Goal: Check status: Check status

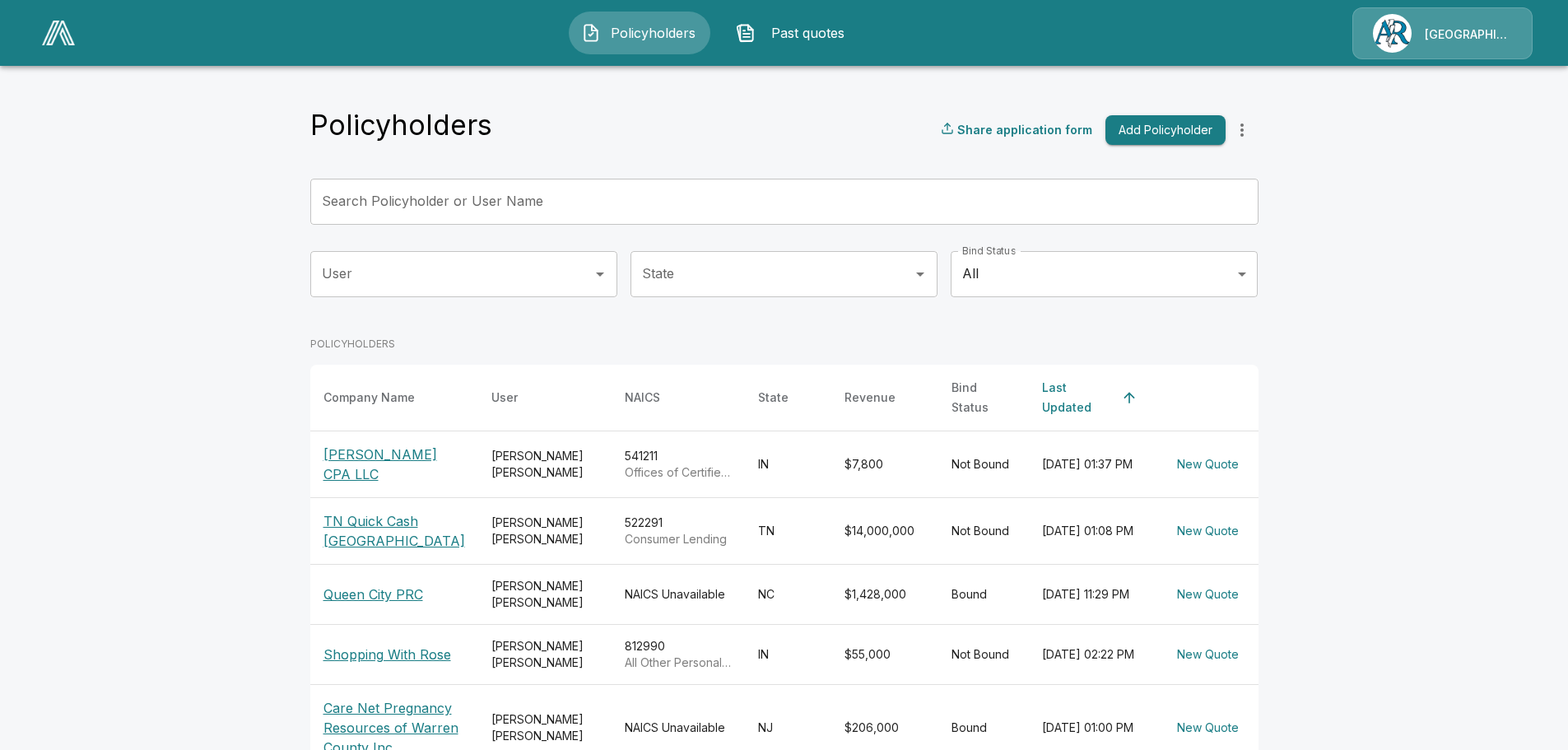
click at [1124, 278] on body "Policyholders Past quotes Arlington/[PERSON_NAME] Policyholders Share applicati…" at bounding box center [784, 575] width 1568 height 1149
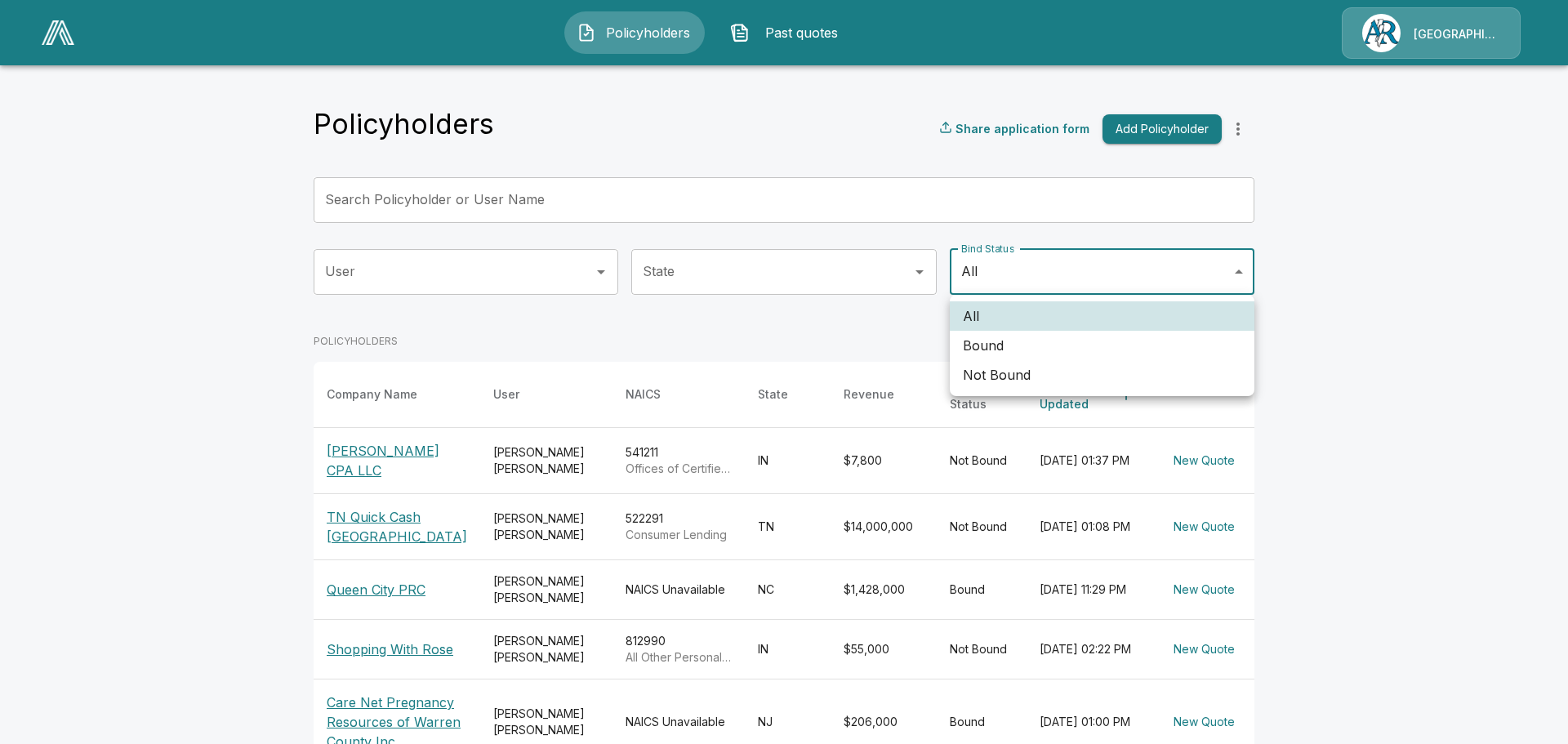
click at [1064, 343] on li "Bound" at bounding box center [1101, 345] width 304 height 29
type input "*****"
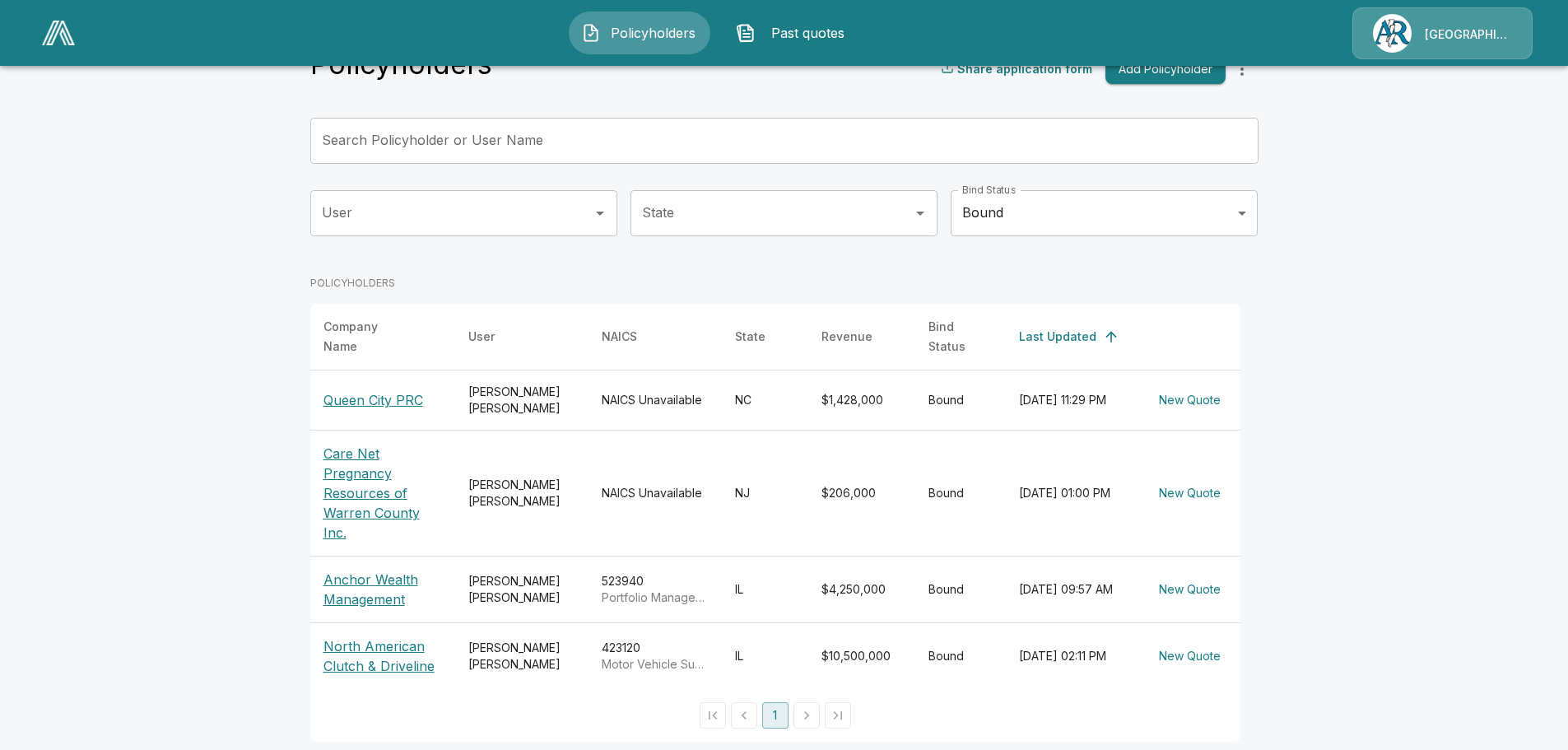
scroll to position [63, 0]
click at [368, 568] on p "Anchor Wealth Management" at bounding box center [383, 587] width 119 height 40
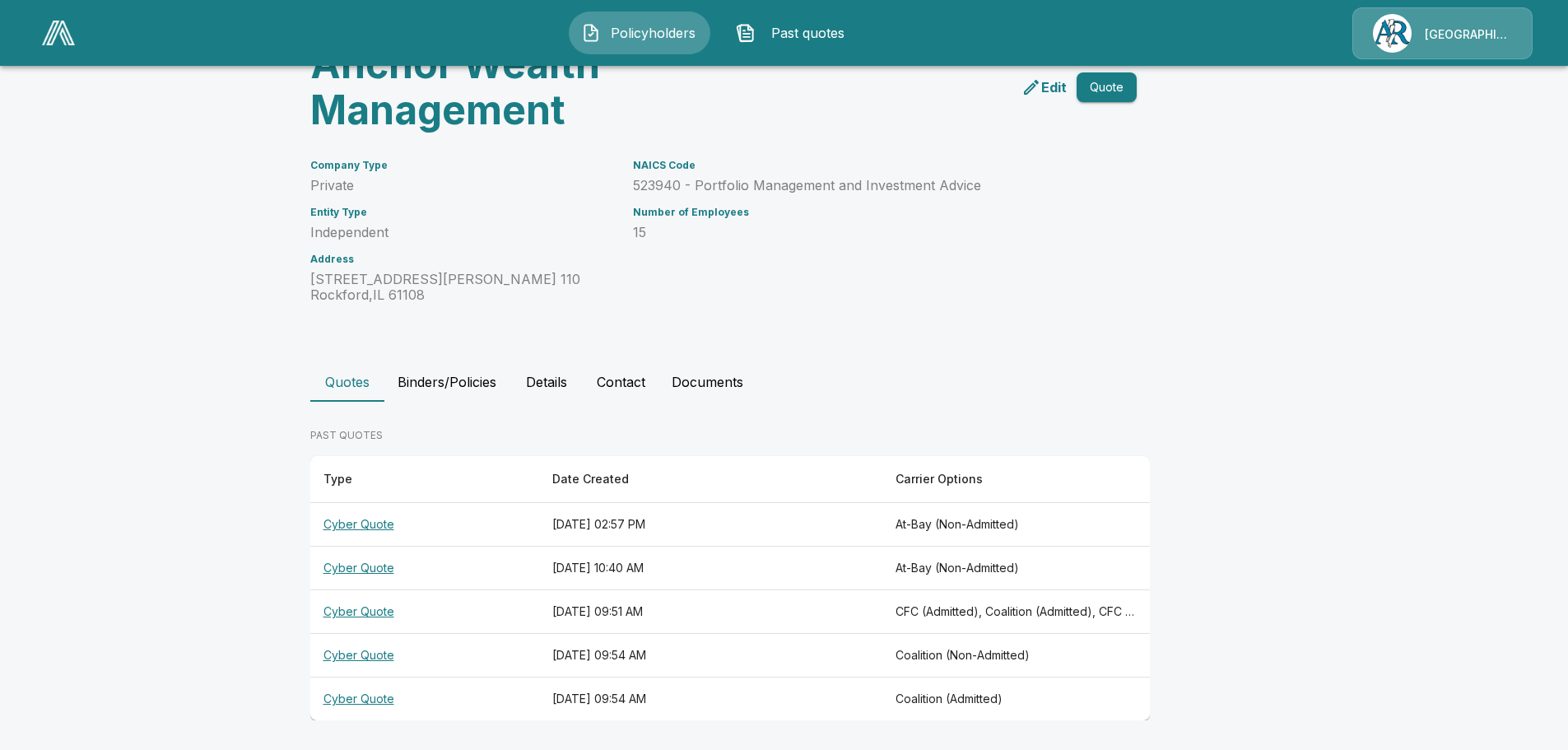
scroll to position [100, 0]
click at [450, 381] on button "Binders/Policies" at bounding box center [446, 380] width 125 height 40
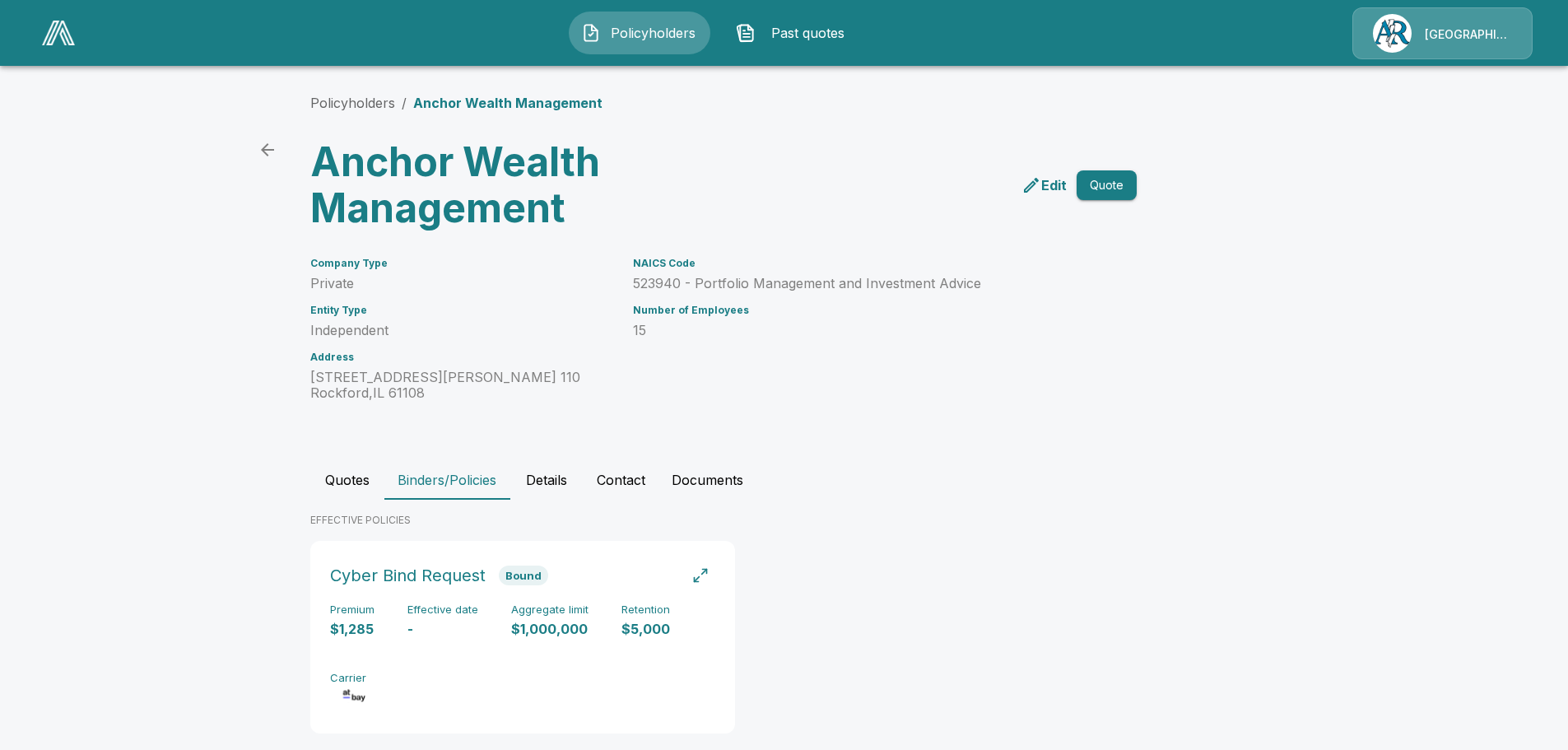
scroll to position [28, 0]
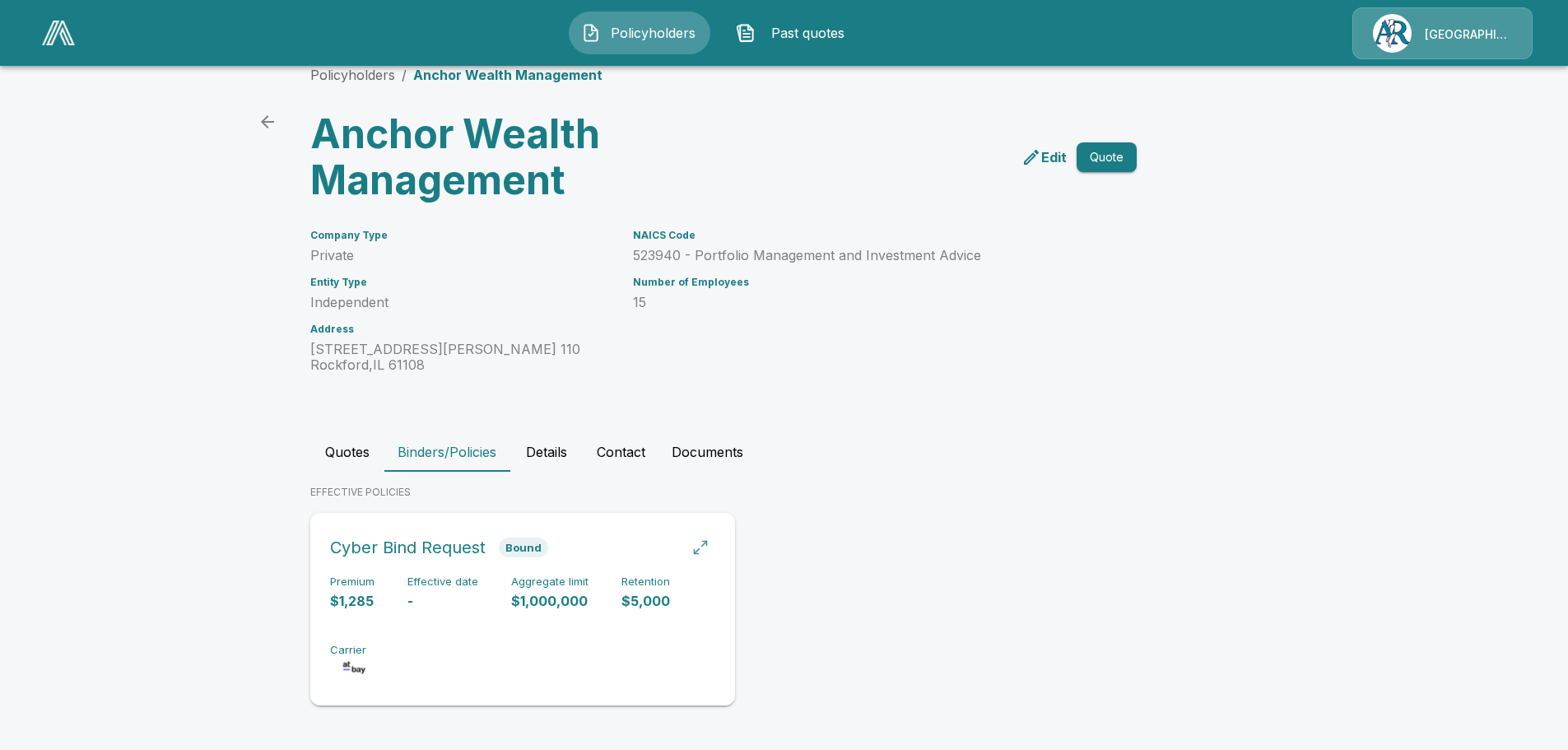
click at [709, 548] on div "button" at bounding box center [701, 547] width 16 height 16
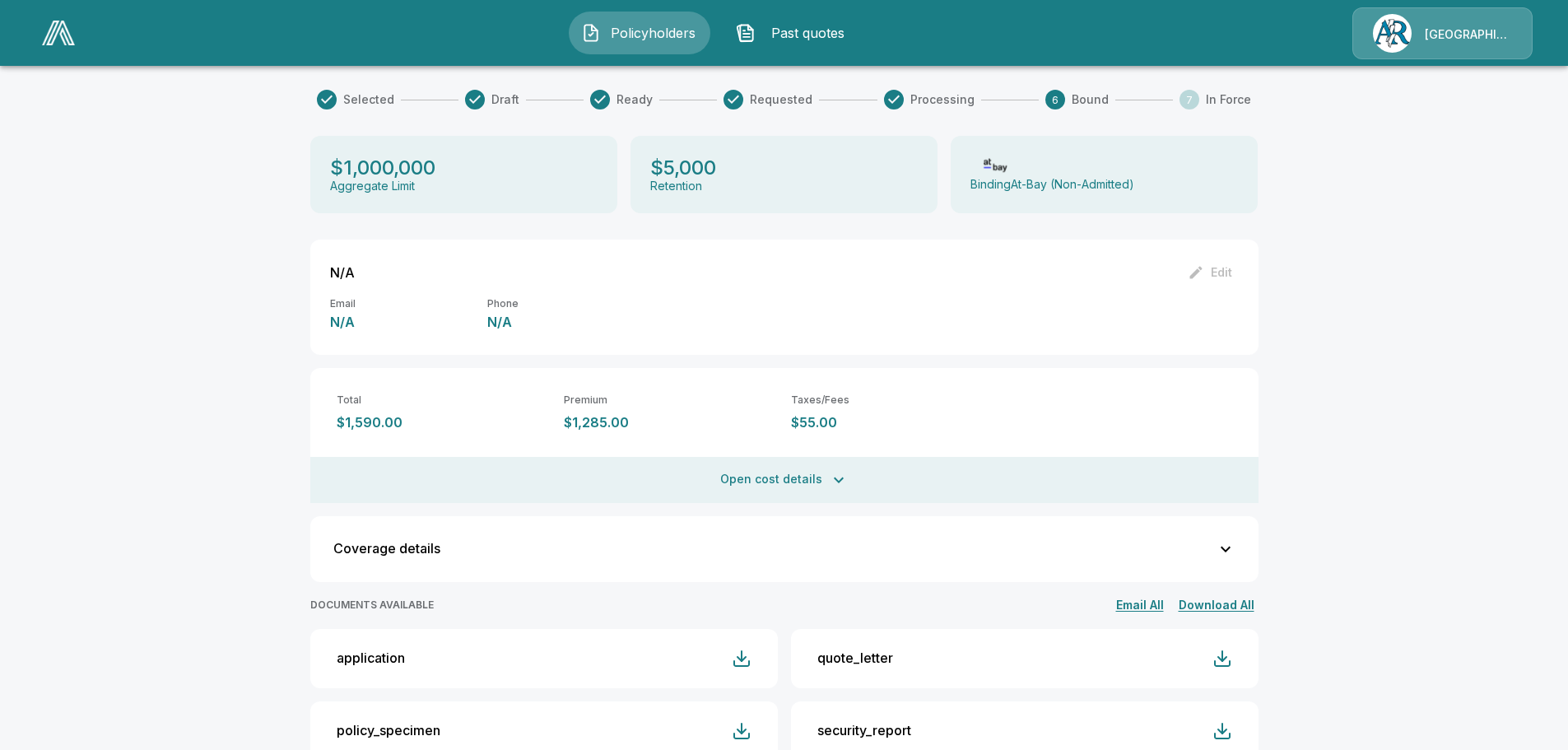
scroll to position [28, 0]
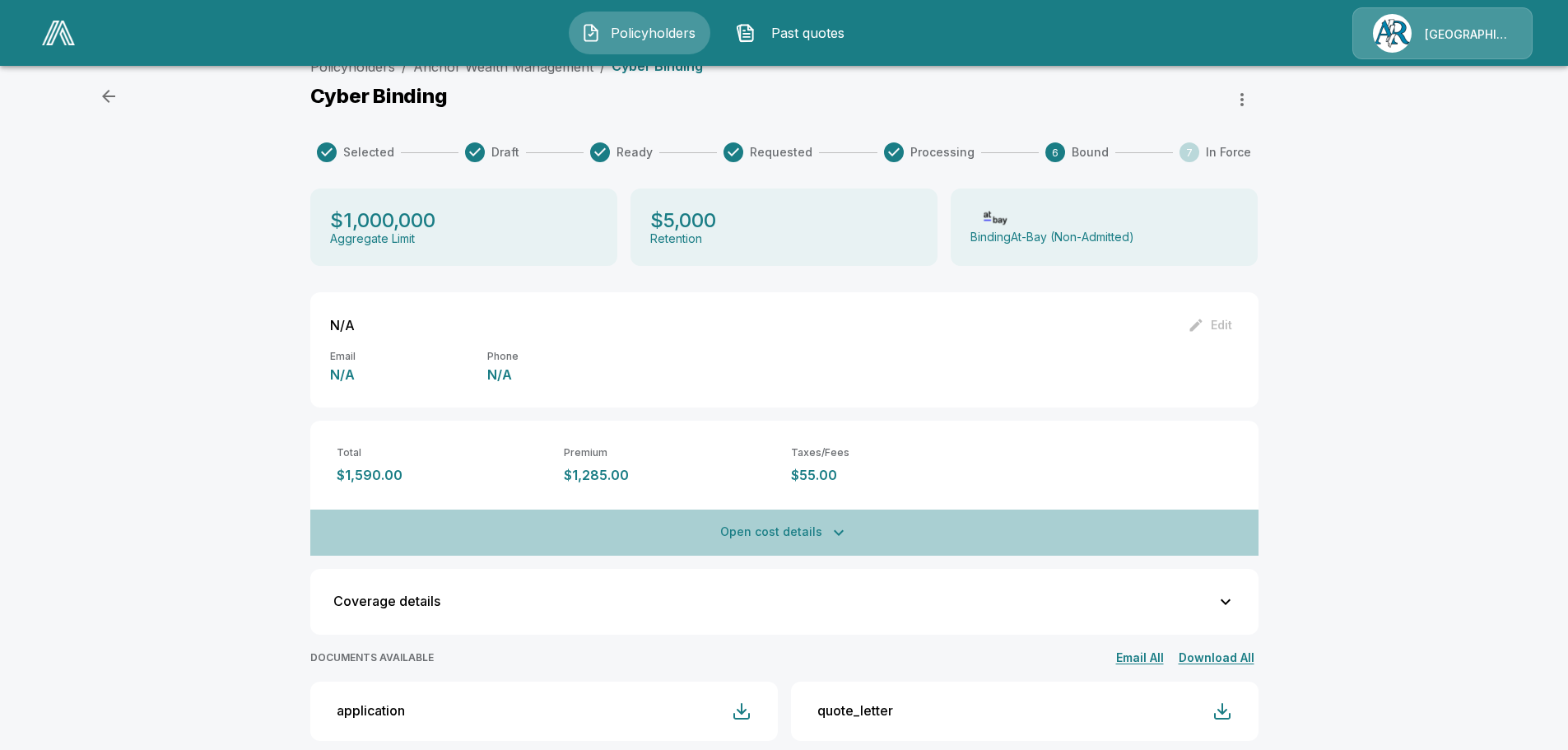
click at [786, 532] on button "Open cost details" at bounding box center [784, 531] width 948 height 46
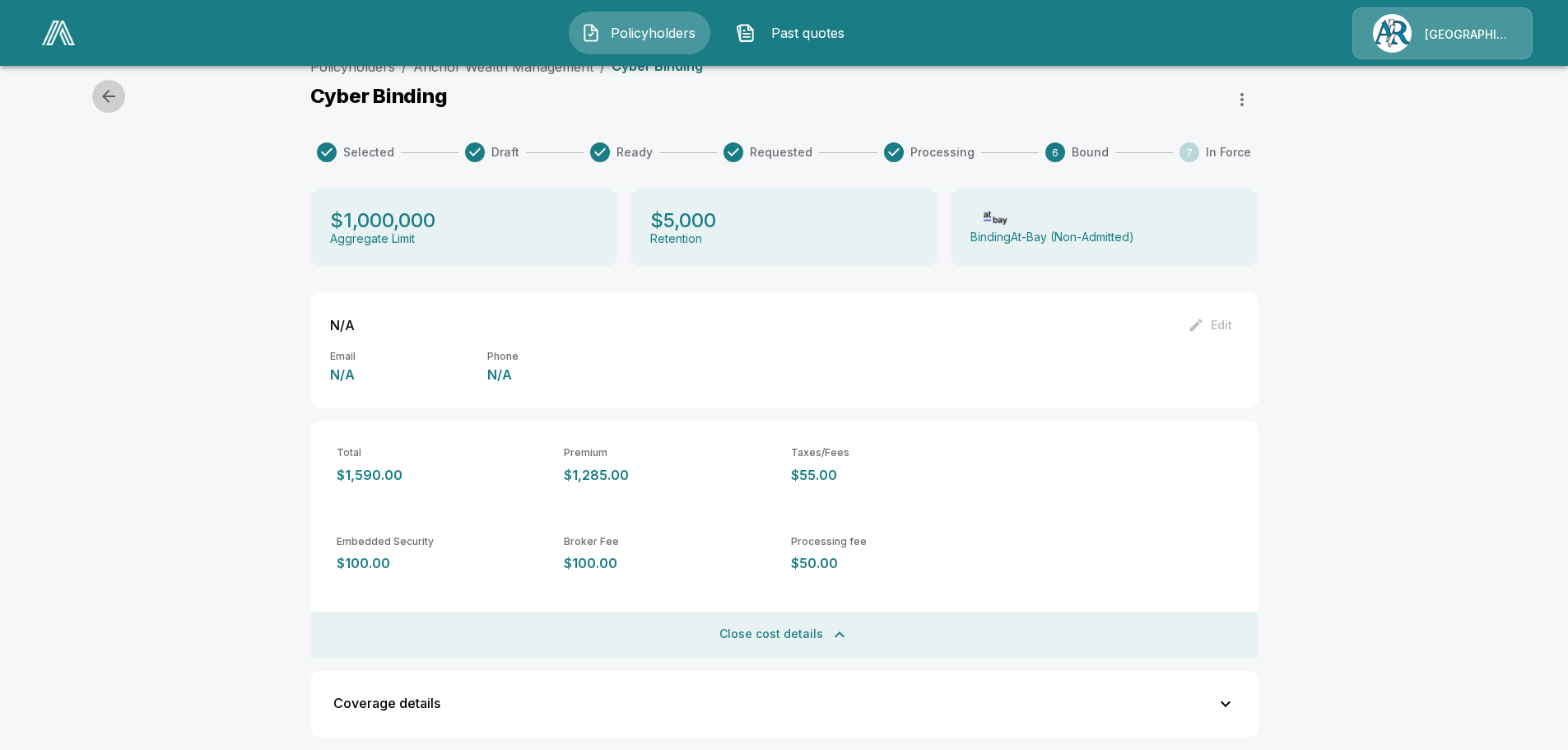
click at [112, 87] on icon "button" at bounding box center [109, 96] width 20 height 20
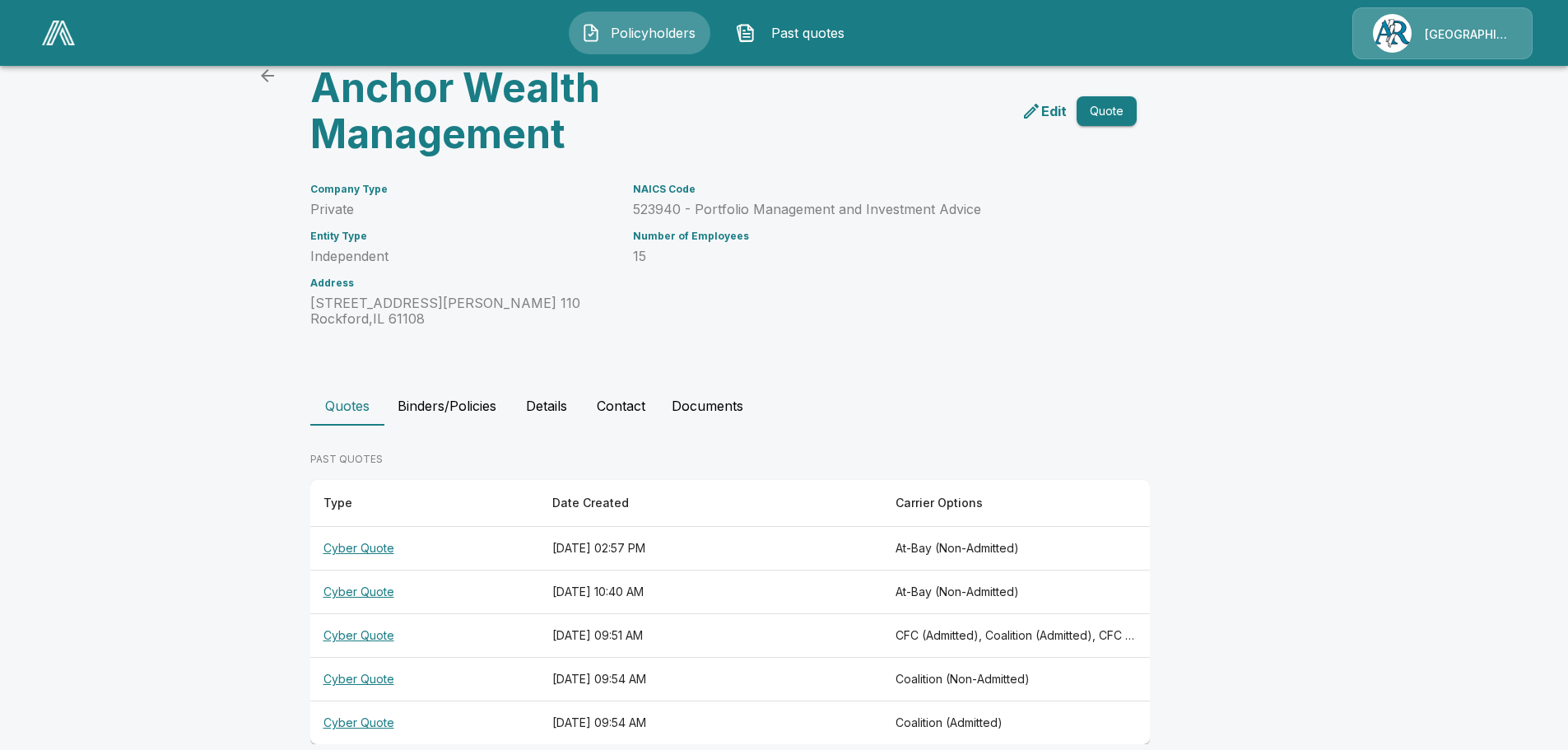
scroll to position [100, 0]
